Goal: Information Seeking & Learning: Learn about a topic

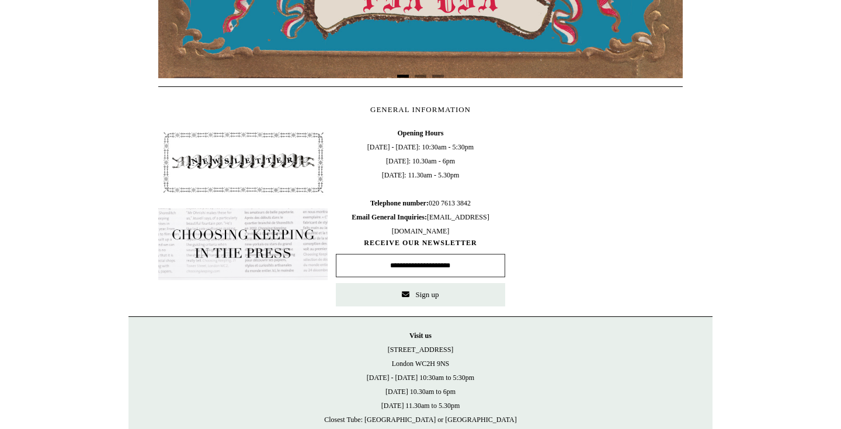
scroll to position [517, 0]
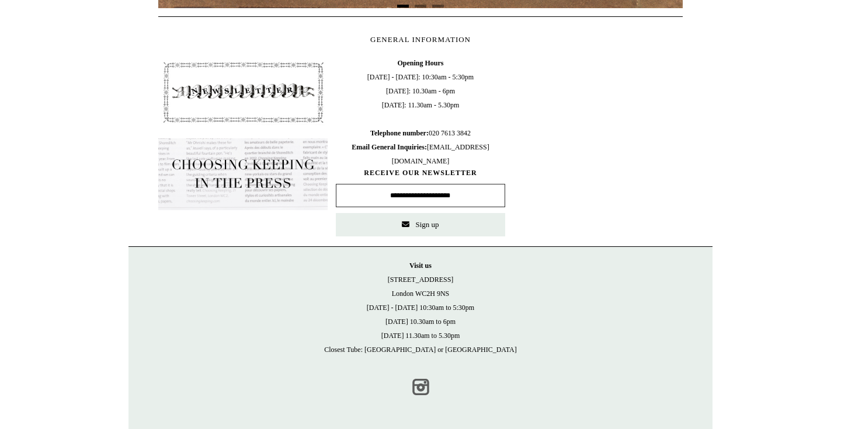
click at [416, 386] on link "Instagram" at bounding box center [421, 387] width 26 height 26
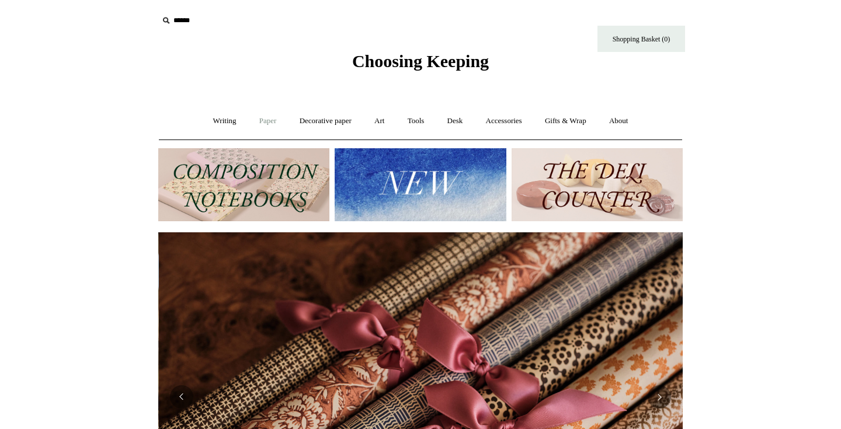
scroll to position [0, 1049]
click at [380, 121] on link "Art +" at bounding box center [379, 121] width 31 height 31
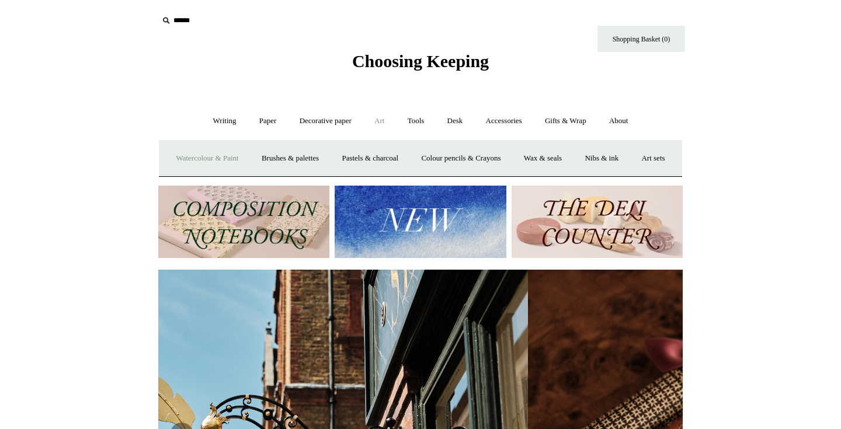
scroll to position [0, 79]
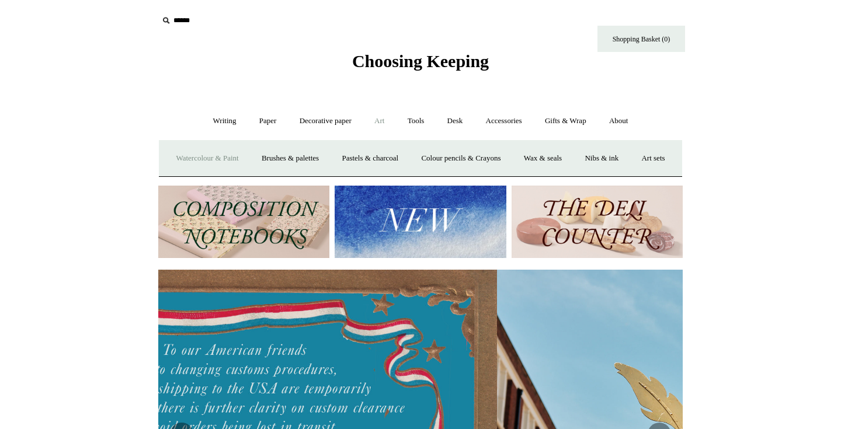
click at [201, 157] on link "Watercolour & Paint" at bounding box center [207, 158] width 84 height 31
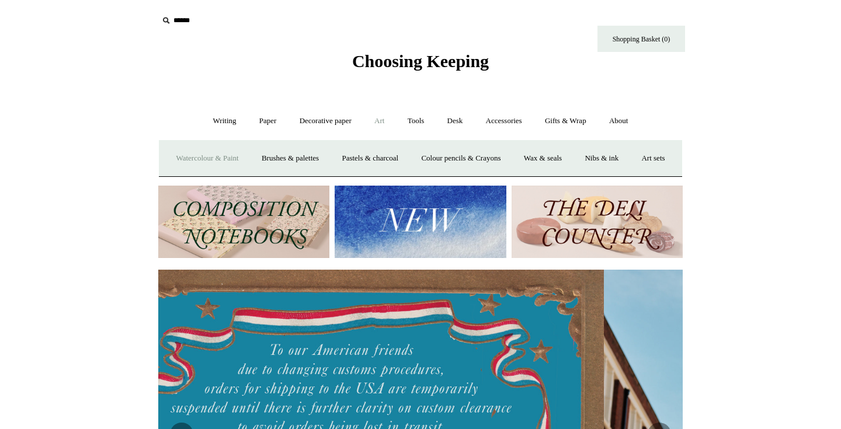
scroll to position [0, 0]
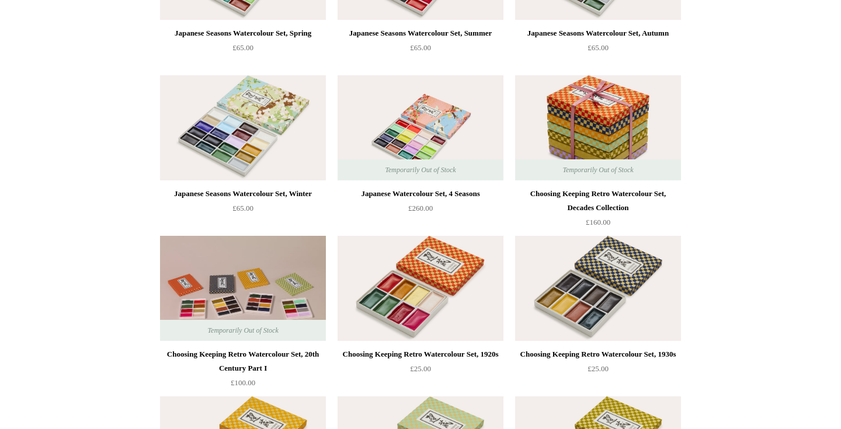
scroll to position [207, 0]
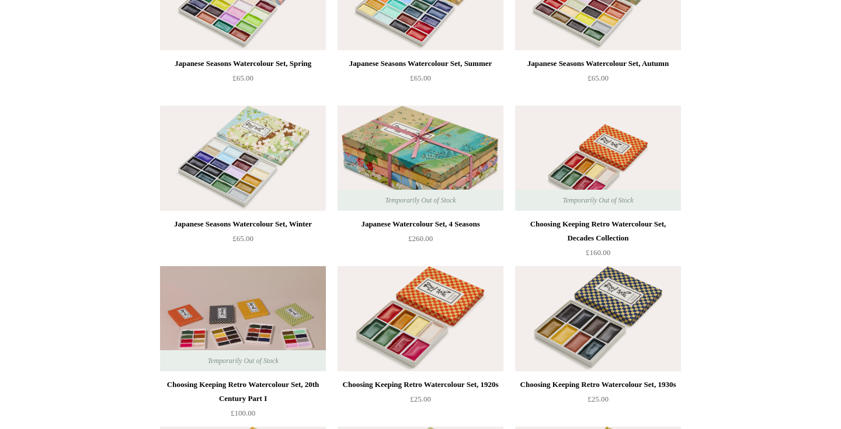
click at [576, 140] on img at bounding box center [598, 158] width 166 height 105
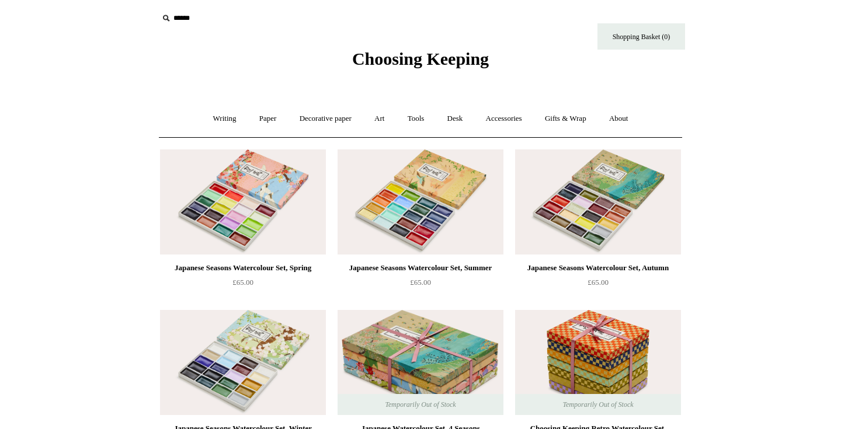
scroll to position [0, 0]
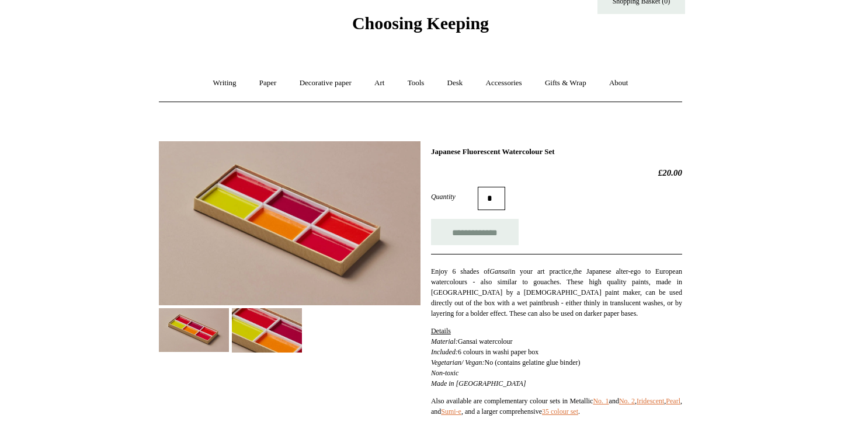
scroll to position [61, 0]
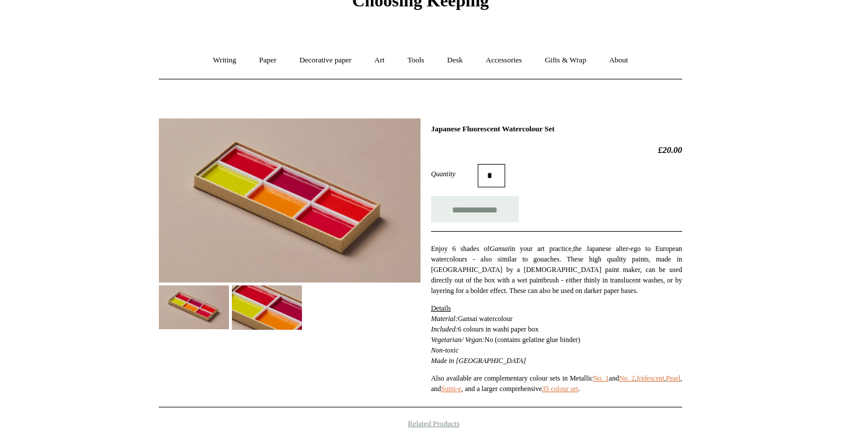
drag, startPoint x: 430, startPoint y: 128, endPoint x: 588, endPoint y: 130, distance: 157.7
click at [588, 130] on div "**********" at bounding box center [420, 259] width 523 height 298
copy h1 "Japanese Fluorescent Watercolour Set"
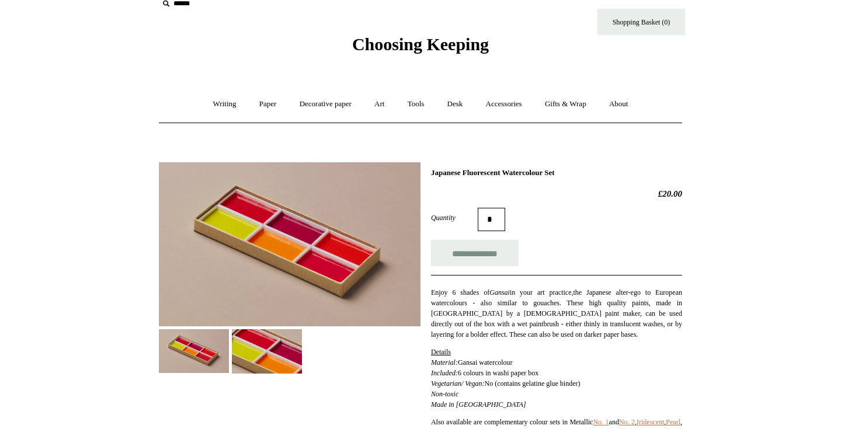
scroll to position [0, 0]
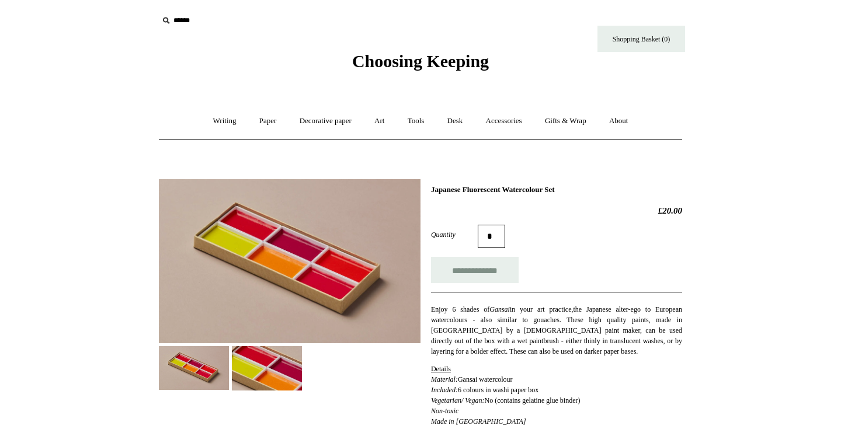
click at [151, 56] on div "Choosing Keeping" at bounding box center [420, 36] width 584 height 72
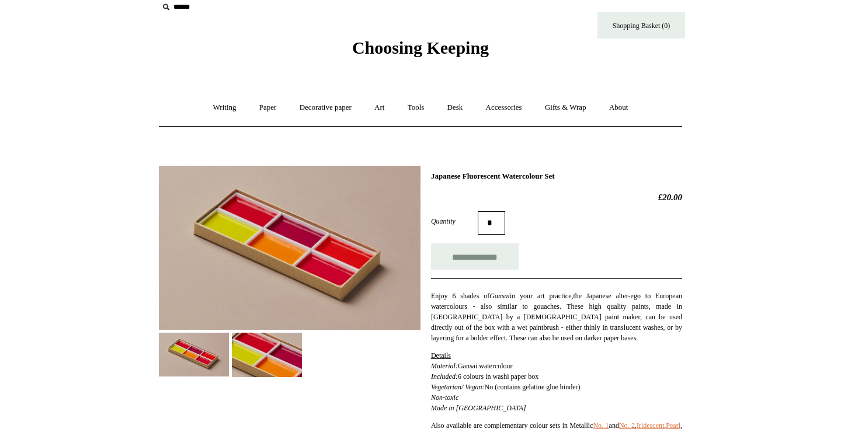
scroll to position [15, 0]
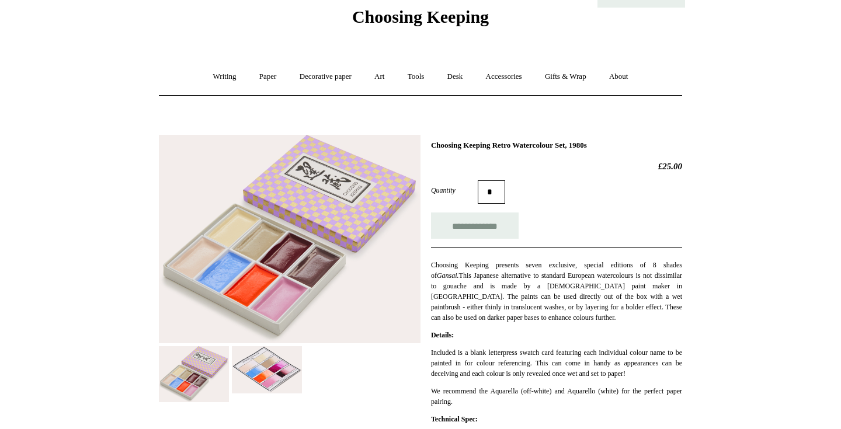
scroll to position [72, 0]
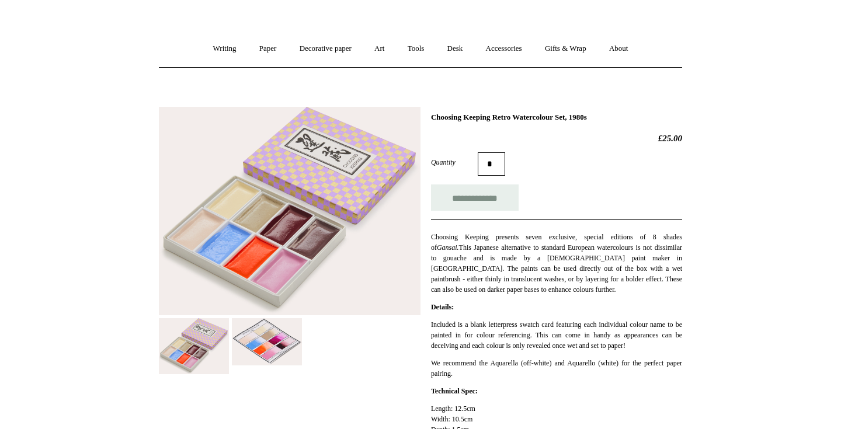
click at [270, 340] on img at bounding box center [267, 341] width 70 height 47
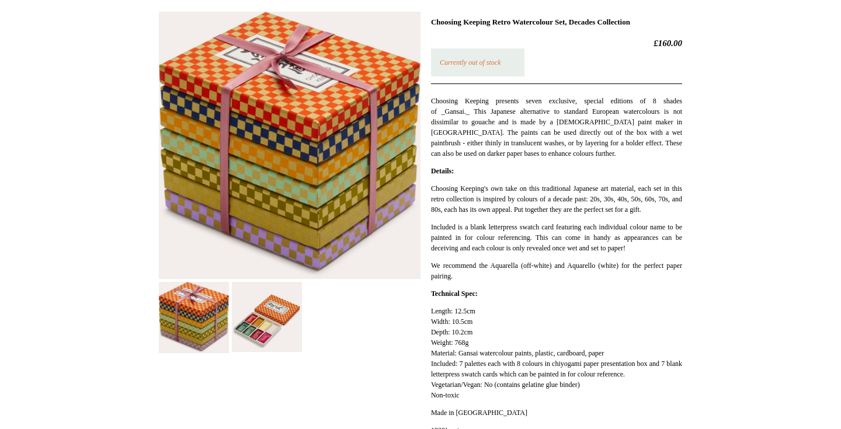
scroll to position [166, 0]
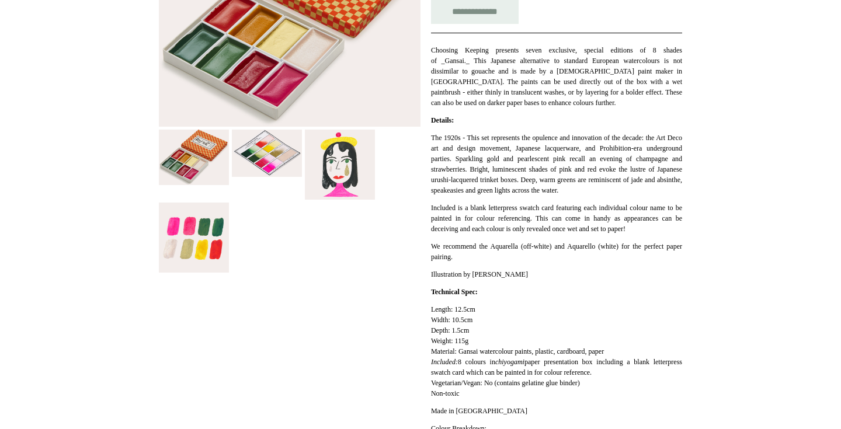
click at [342, 168] on img at bounding box center [340, 165] width 70 height 70
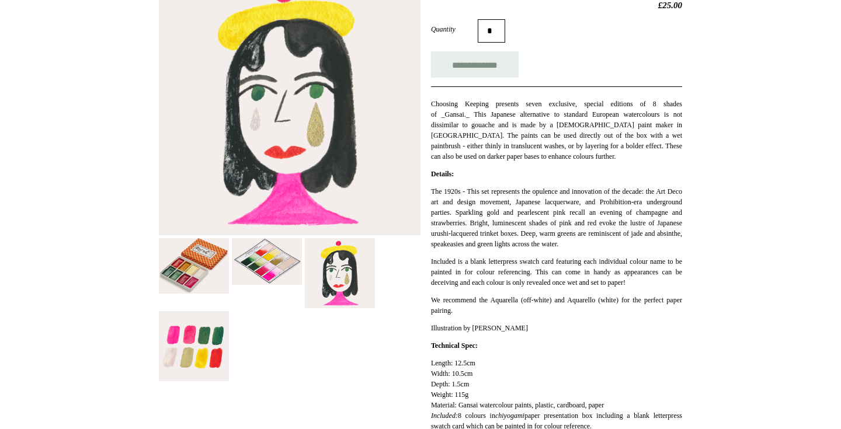
scroll to position [208, 0]
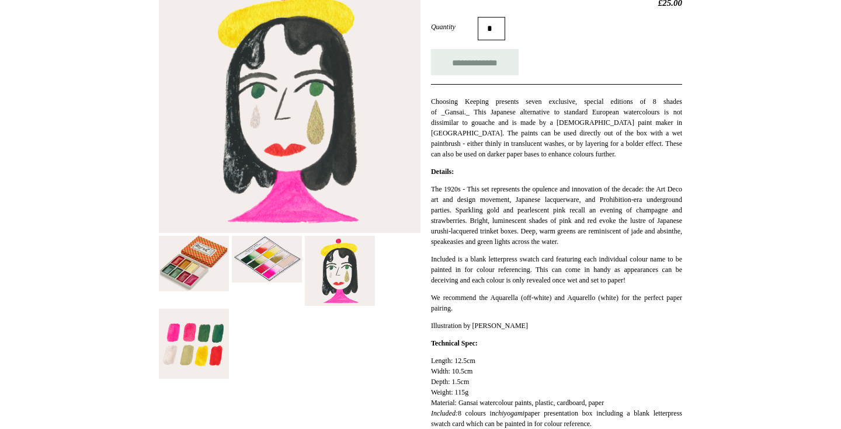
click at [273, 264] on img at bounding box center [267, 259] width 70 height 47
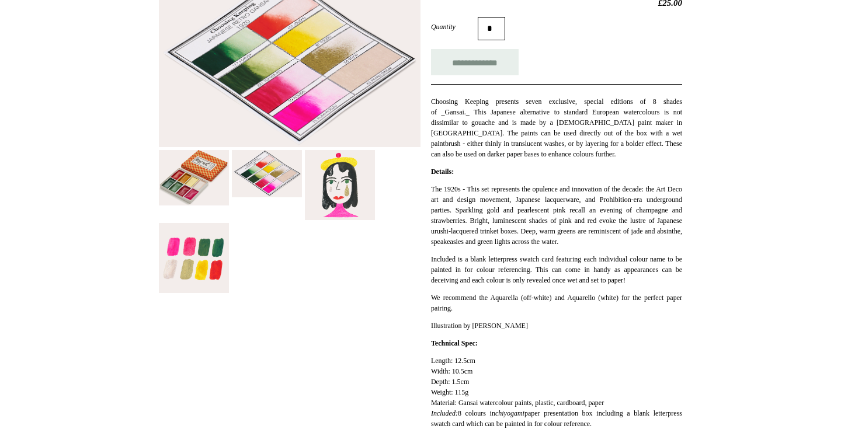
click at [344, 190] on img at bounding box center [340, 185] width 70 height 70
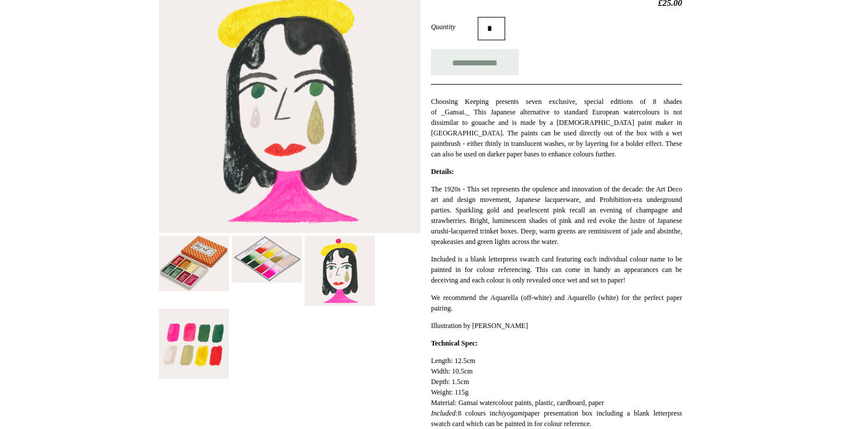
click at [205, 255] on img at bounding box center [194, 263] width 70 height 55
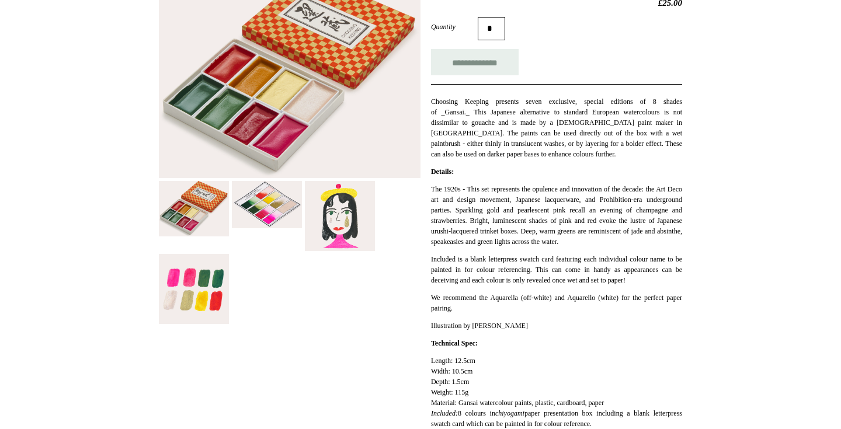
click at [263, 217] on img at bounding box center [267, 204] width 70 height 47
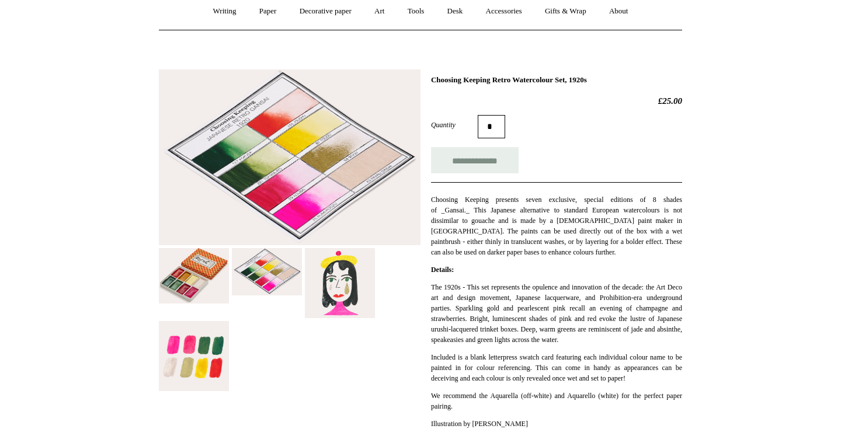
scroll to position [99, 0]
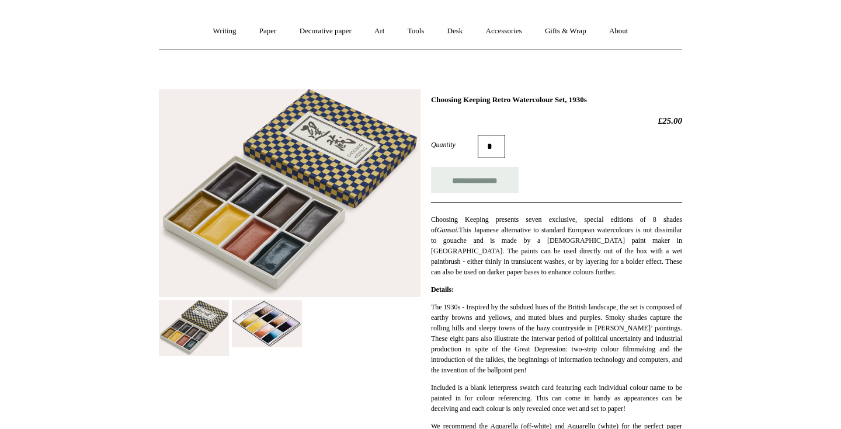
scroll to position [97, 0]
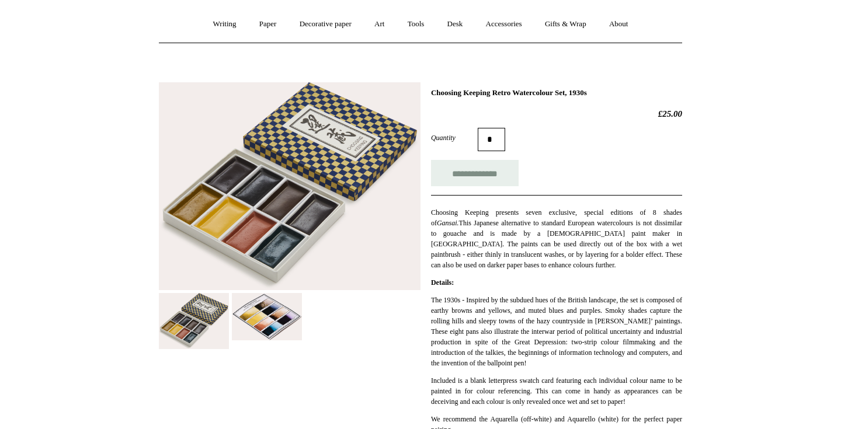
click at [251, 334] on img at bounding box center [267, 316] width 70 height 47
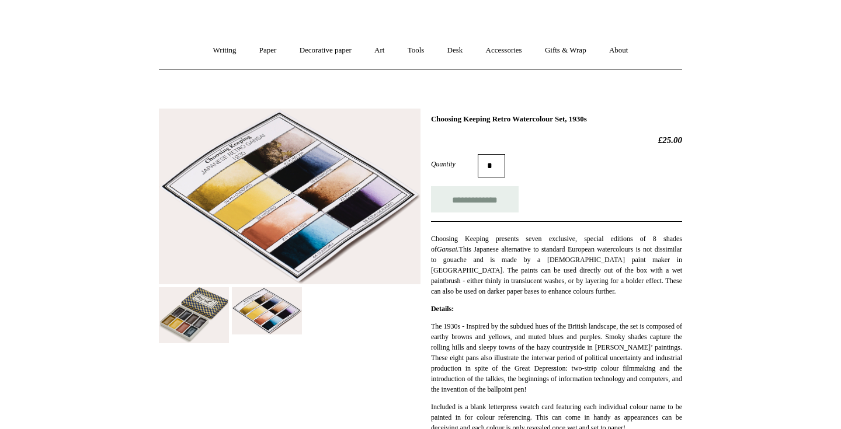
scroll to position [72, 0]
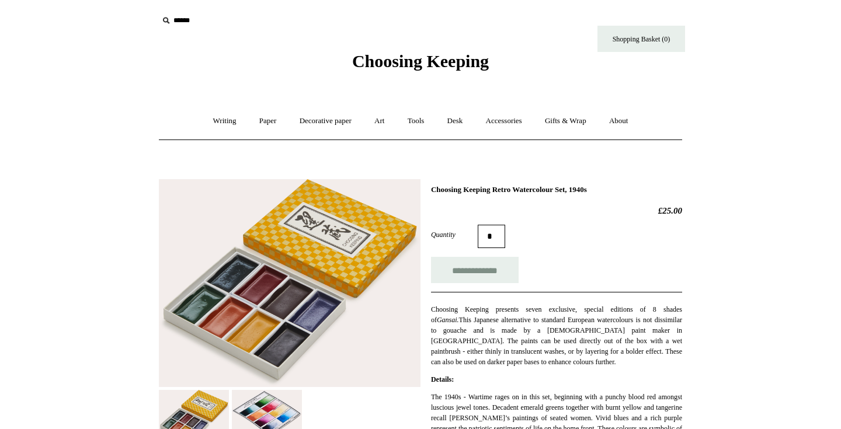
click at [258, 395] on img at bounding box center [267, 413] width 70 height 47
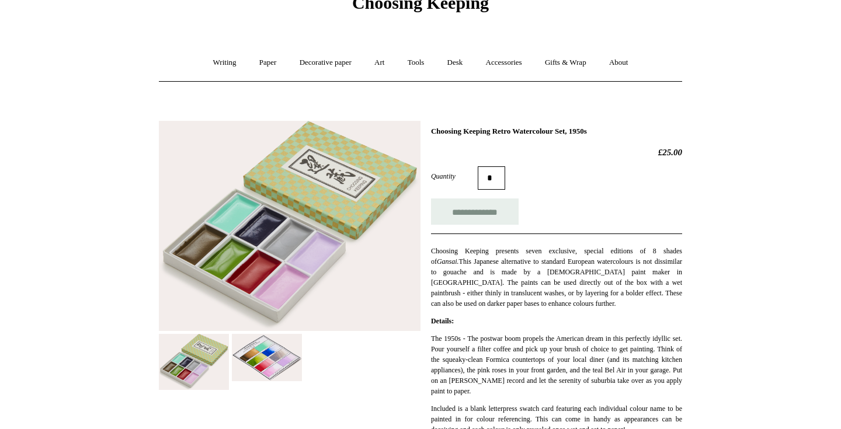
scroll to position [70, 0]
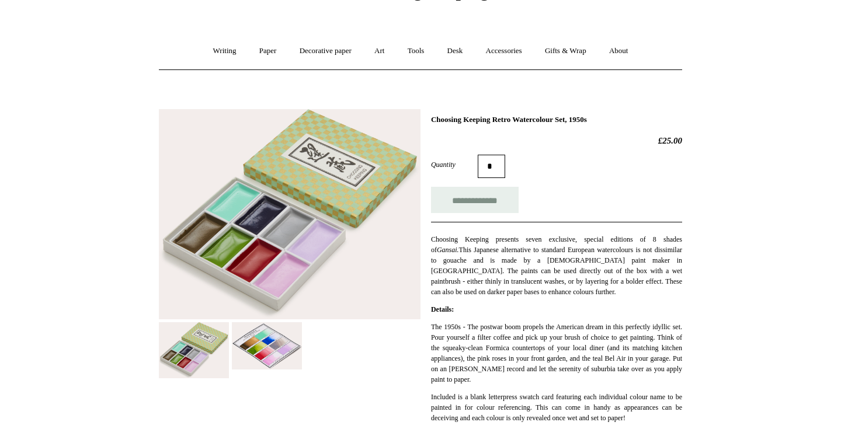
click at [262, 356] on img at bounding box center [267, 345] width 70 height 47
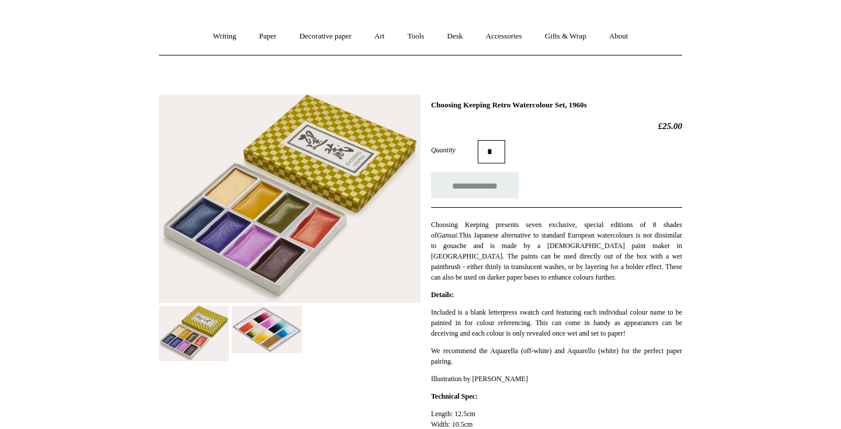
scroll to position [91, 0]
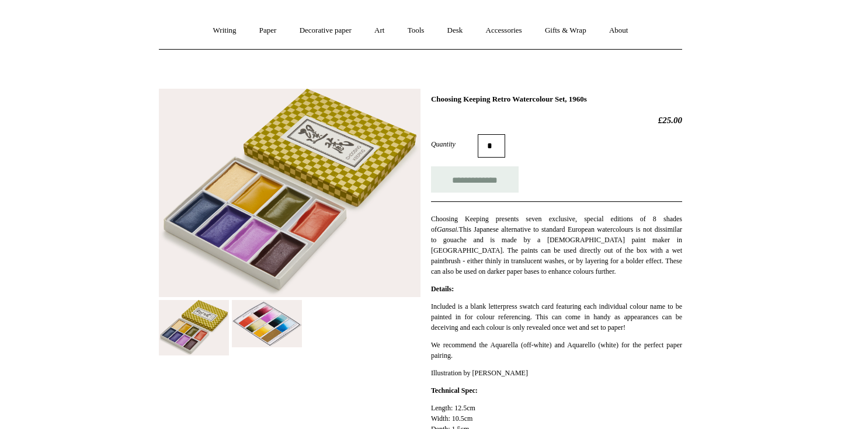
click at [262, 324] on img at bounding box center [267, 323] width 70 height 47
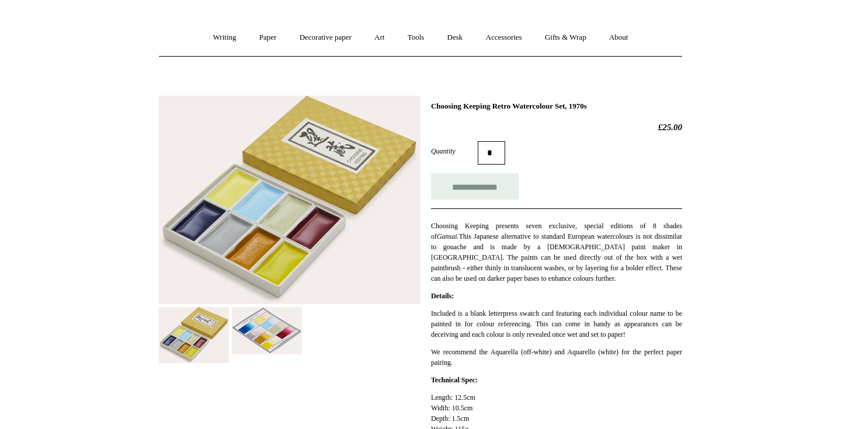
scroll to position [92, 0]
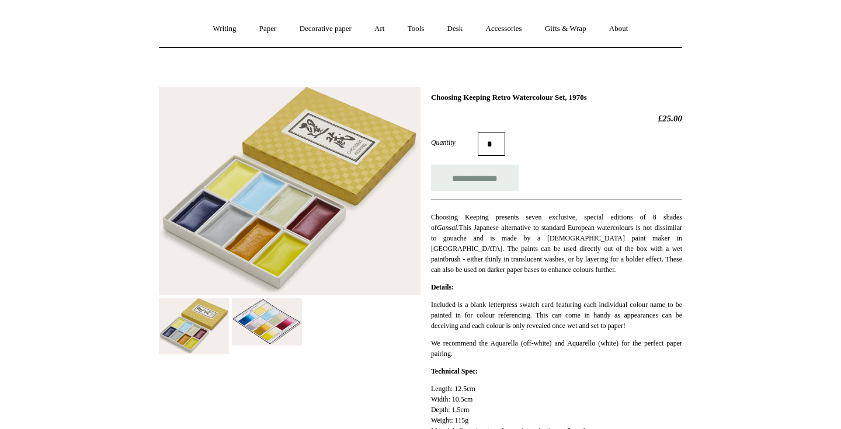
click at [272, 325] on img at bounding box center [267, 321] width 70 height 47
